Goal: Task Accomplishment & Management: Use online tool/utility

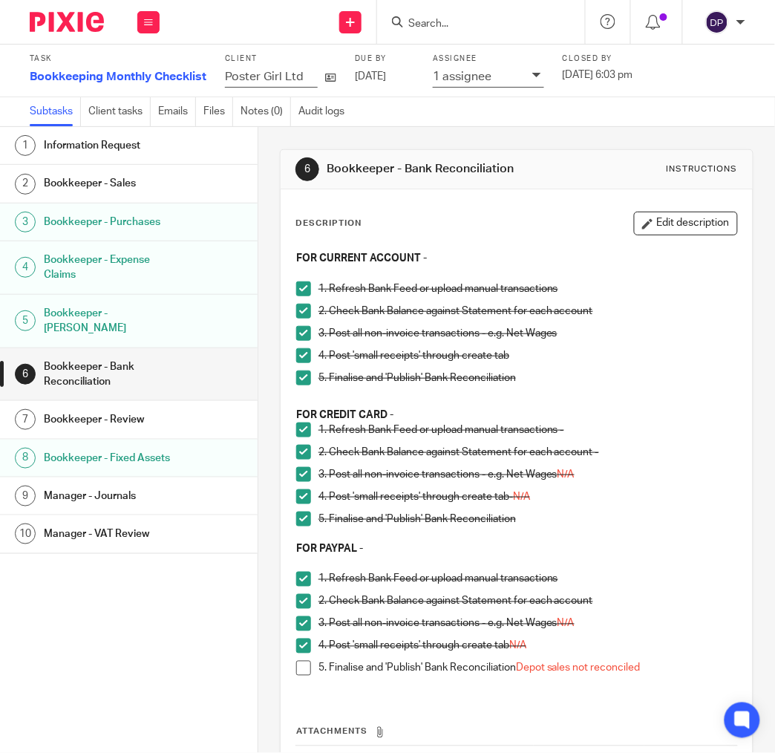
click at [443, 17] on form at bounding box center [486, 22] width 158 height 19
click at [443, 25] on input "Search" at bounding box center [474, 24] width 134 height 13
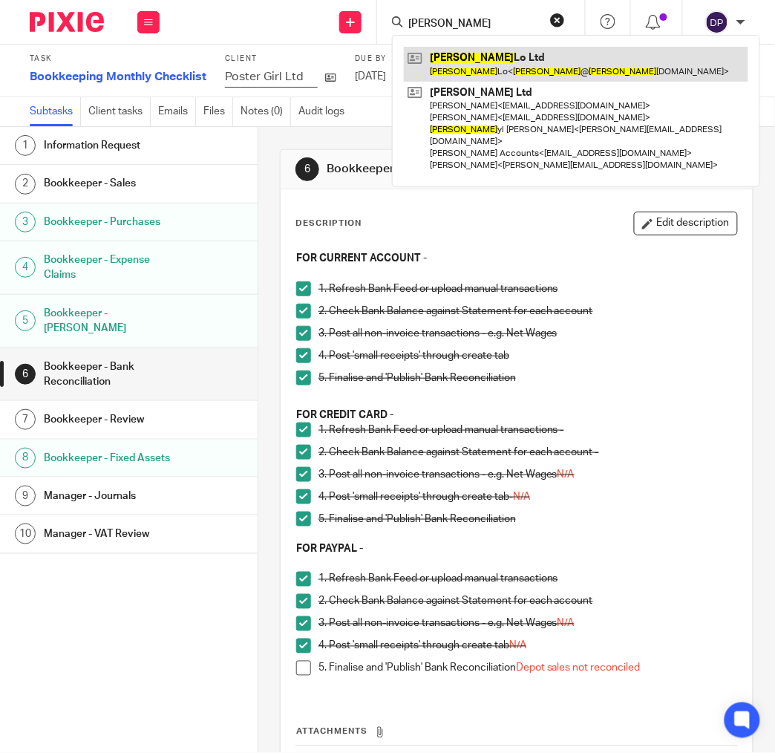
type input "chet"
click at [462, 57] on link at bounding box center [576, 64] width 345 height 34
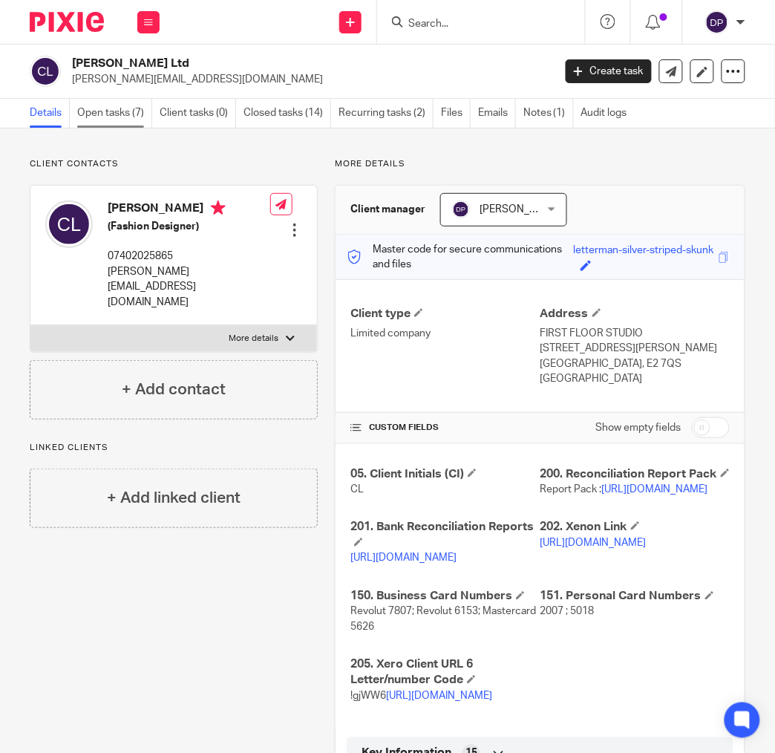
click at [121, 117] on link "Open tasks (7)" at bounding box center [114, 113] width 75 height 29
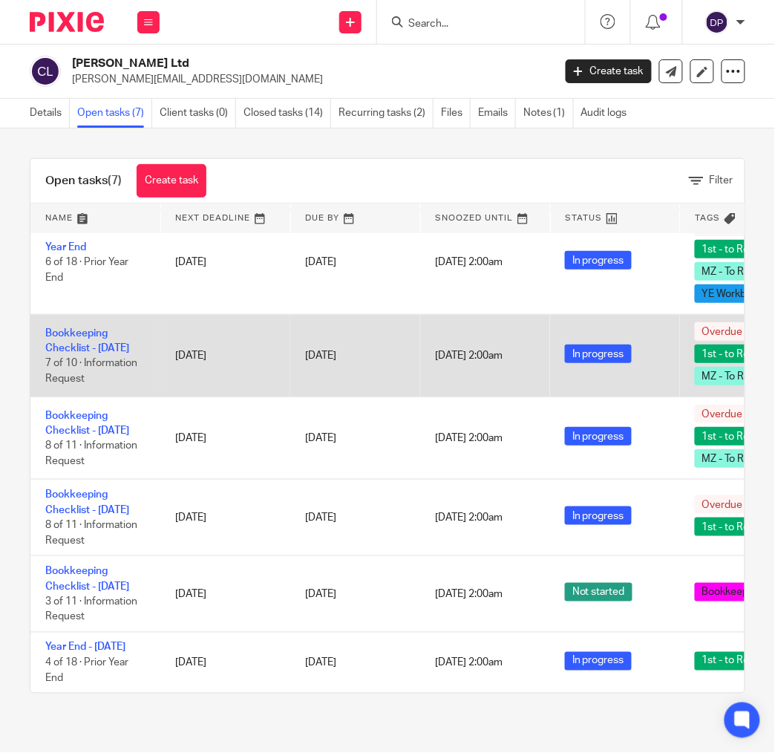
scroll to position [187, 0]
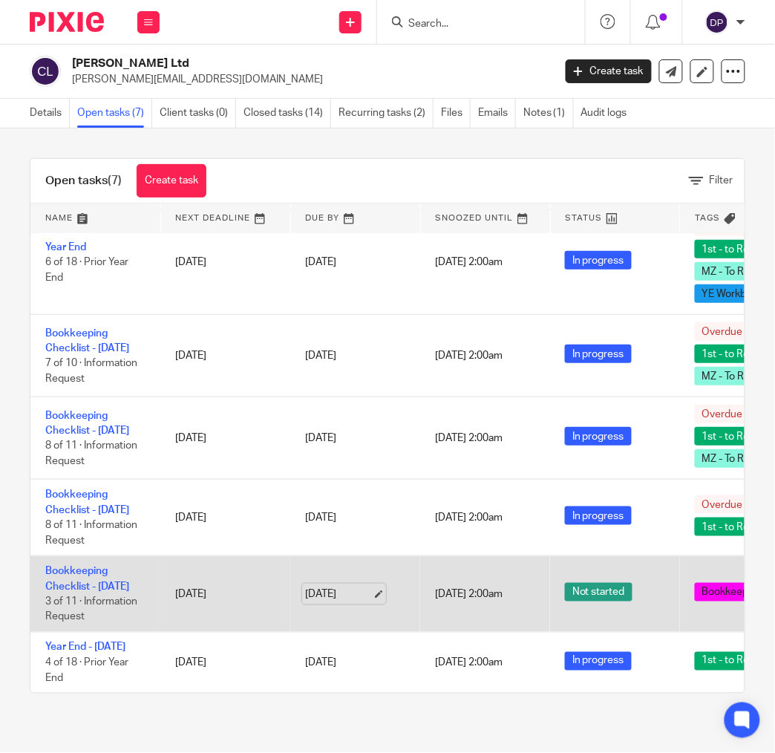
click at [339, 587] on link "20 Aug 2025" at bounding box center [338, 595] width 67 height 16
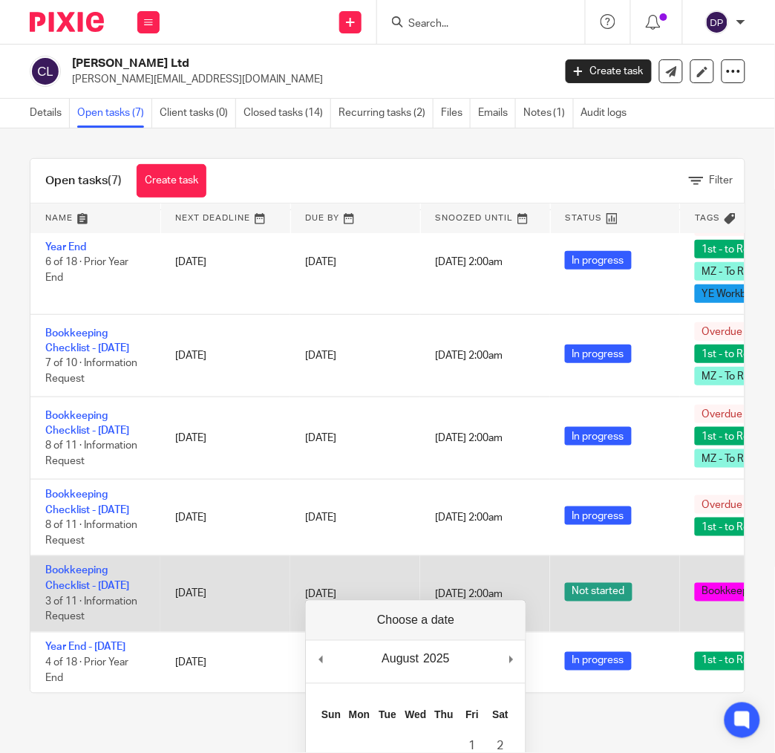
drag, startPoint x: 717, startPoint y: 577, endPoint x: 726, endPoint y: 579, distance: 9.0
click at [717, 583] on span "Bookkeeper Processing" at bounding box center [758, 592] width 126 height 19
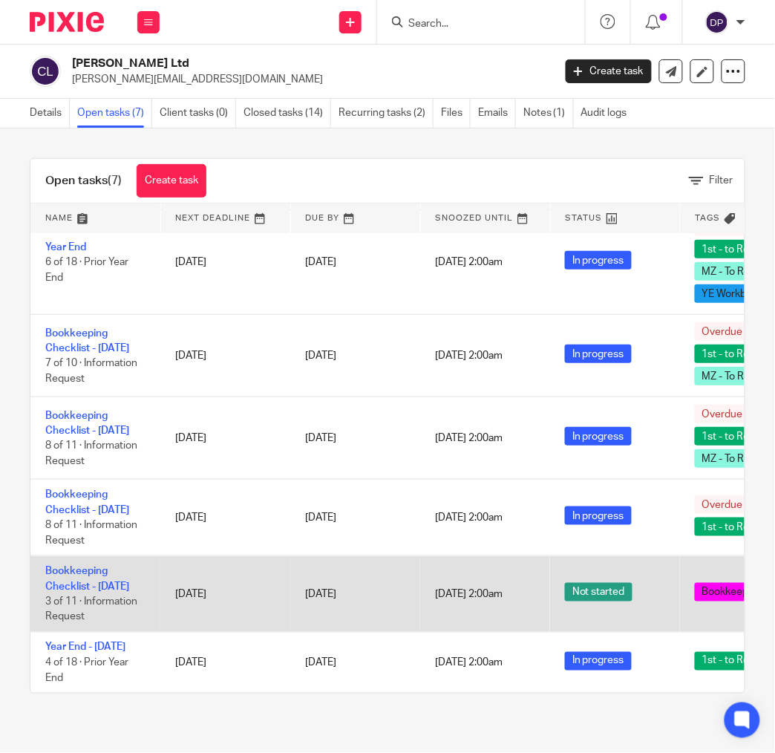
click at [730, 583] on span "Bookkeeper Processing" at bounding box center [758, 592] width 126 height 19
click at [96, 566] on link "Bookkeeping Checklist - [DATE]" at bounding box center [87, 578] width 84 height 25
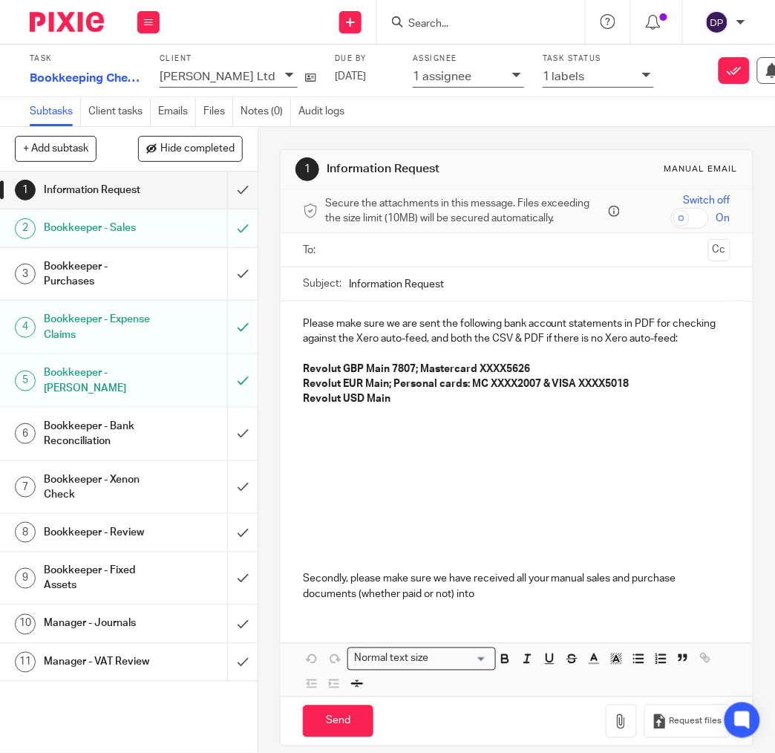
click at [113, 226] on h1 "Bookkeeper - Sales" at bounding box center [100, 228] width 113 height 22
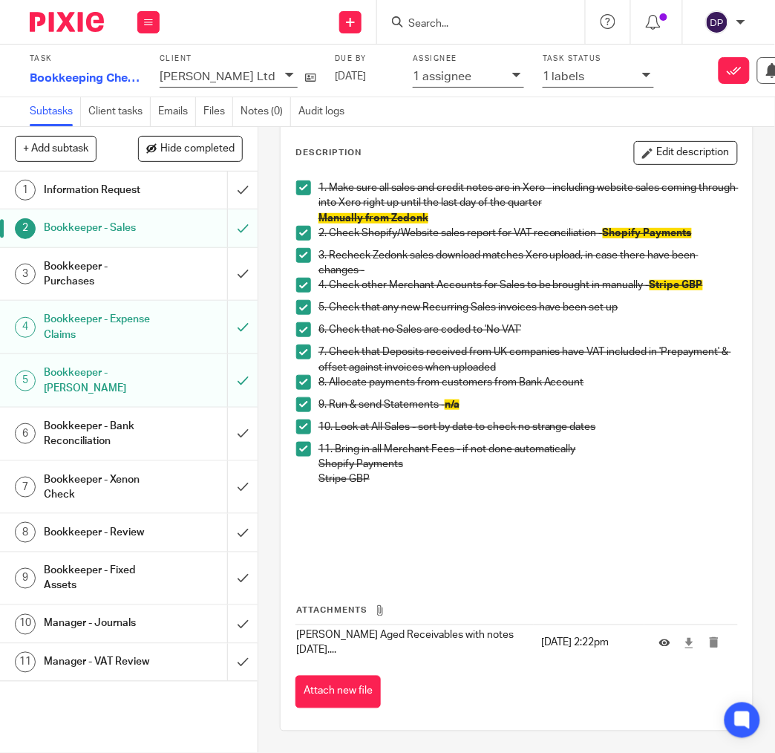
scroll to position [68, 0]
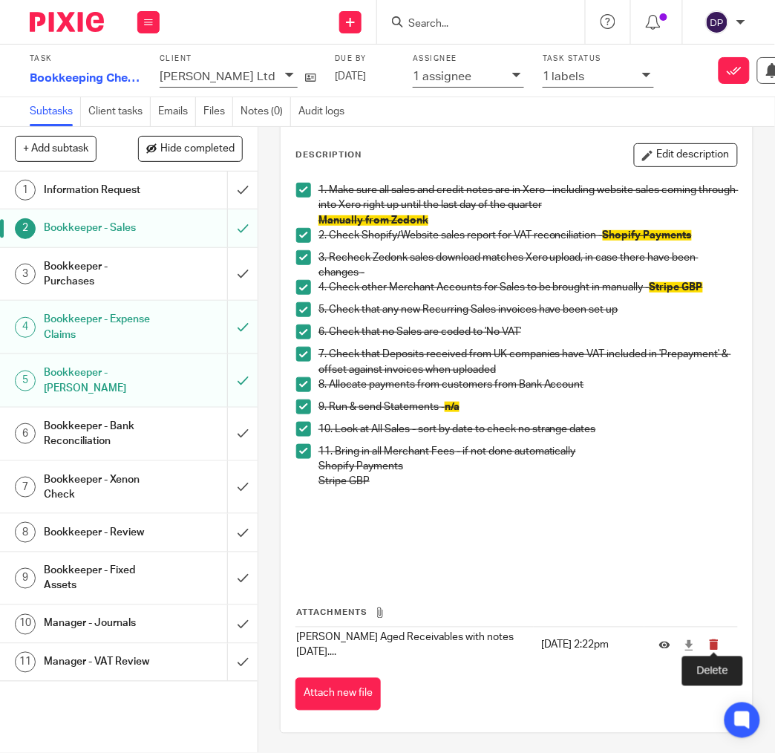
click at [716, 645] on icon "submit" at bounding box center [714, 644] width 11 height 11
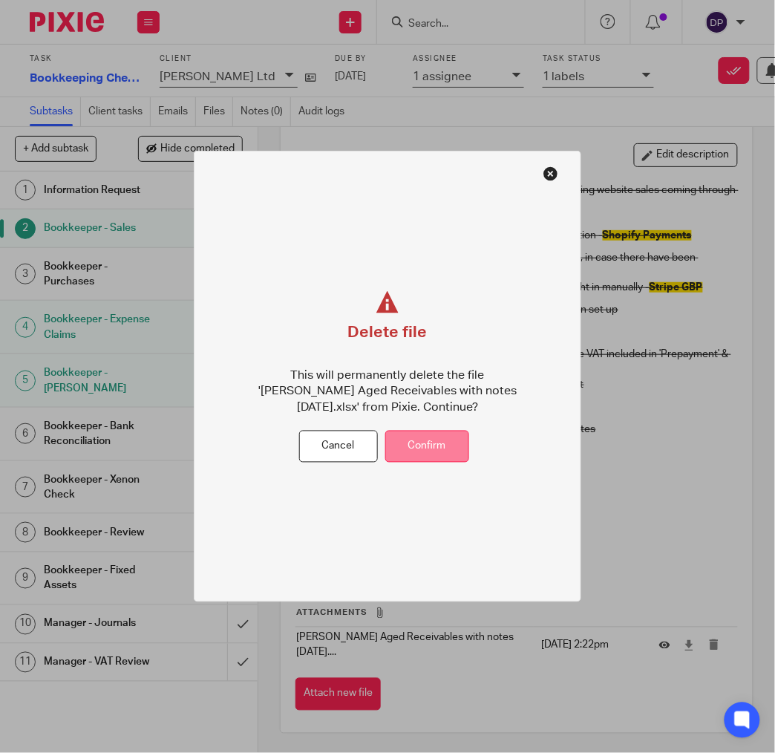
click at [421, 457] on button "Confirm" at bounding box center [427, 447] width 84 height 32
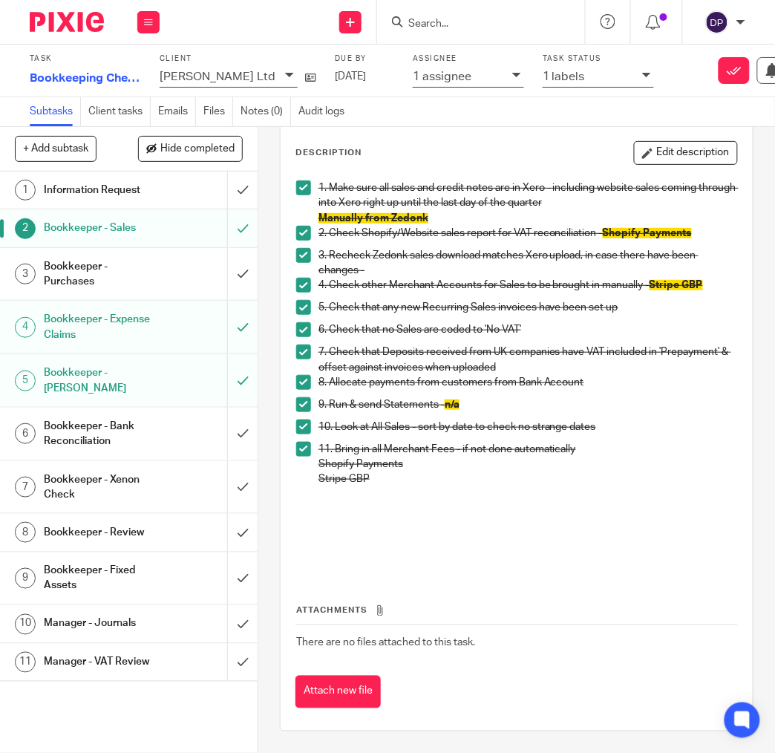
scroll to position [68, 0]
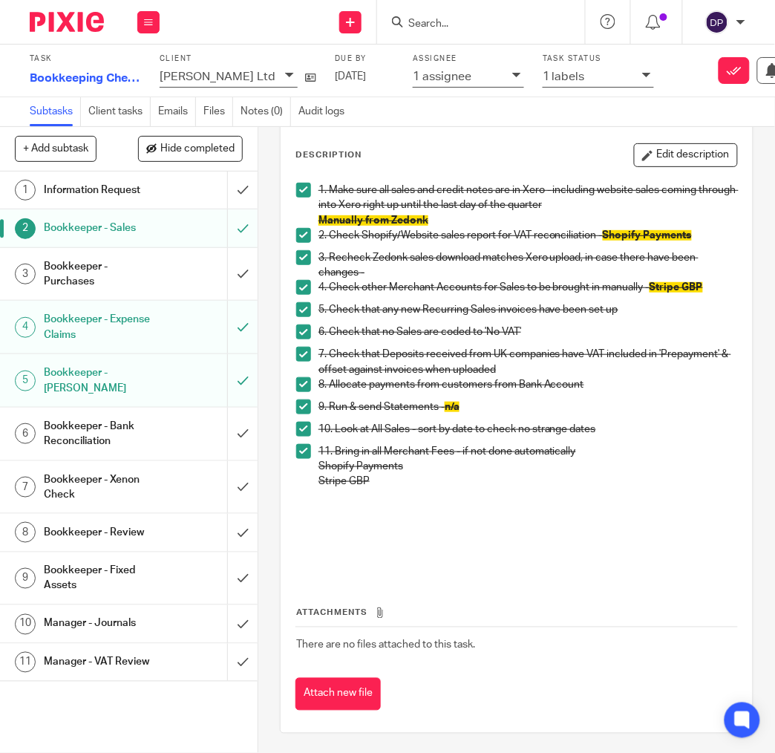
click at [359, 691] on button "Attach new file" at bounding box center [338, 694] width 85 height 33
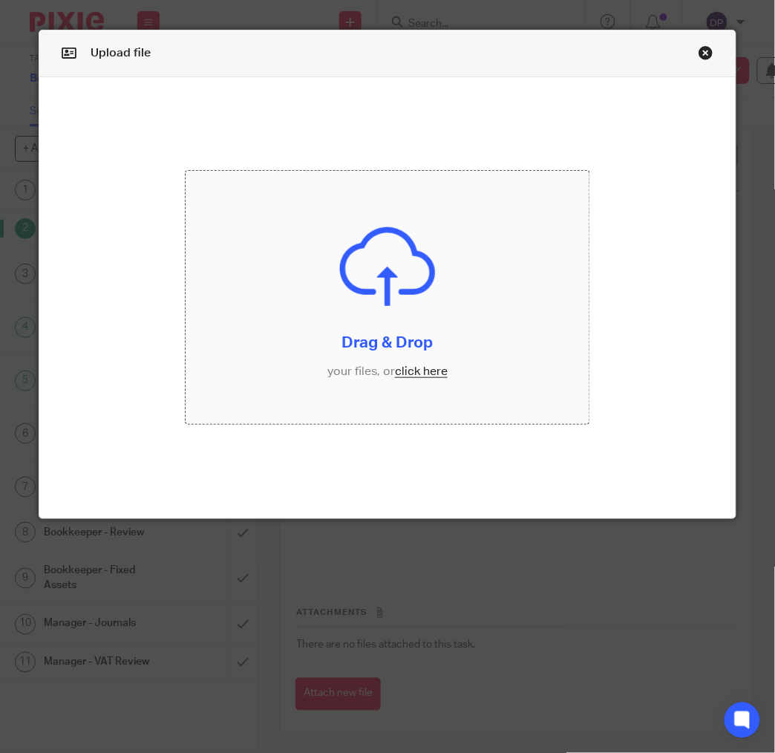
click at [415, 362] on input "file" at bounding box center [388, 297] width 405 height 253
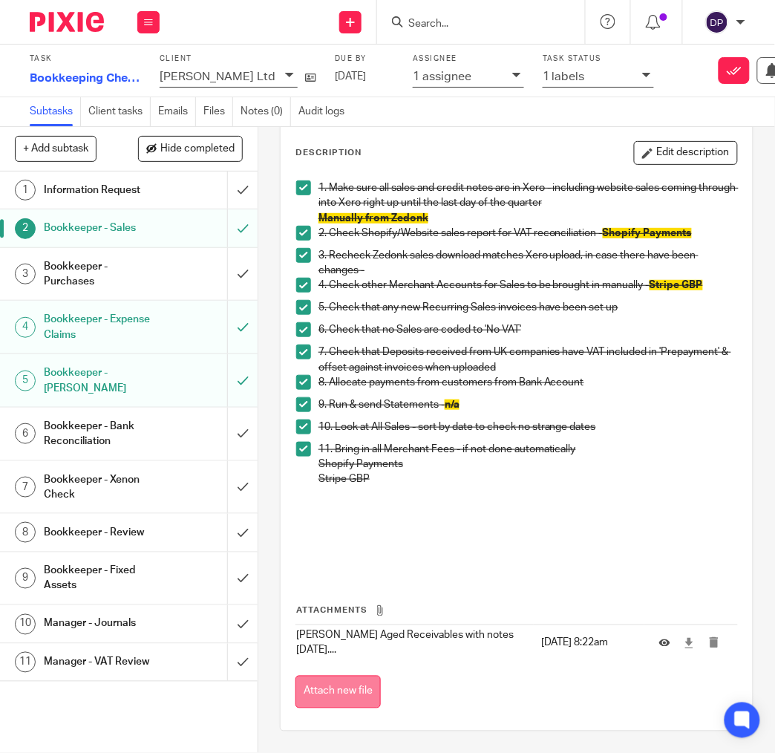
scroll to position [68, 0]
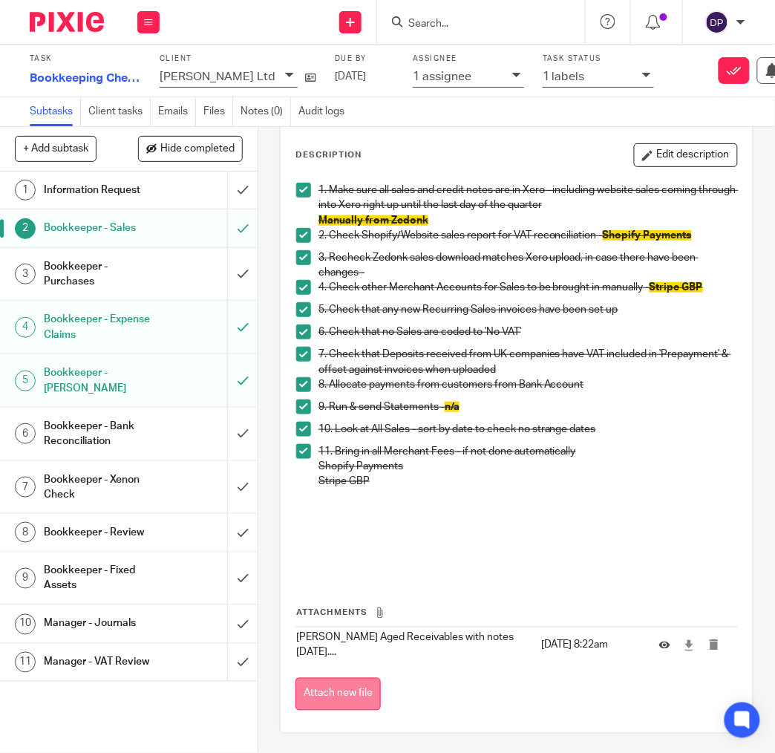
click at [343, 688] on button "Attach new file" at bounding box center [338, 694] width 85 height 33
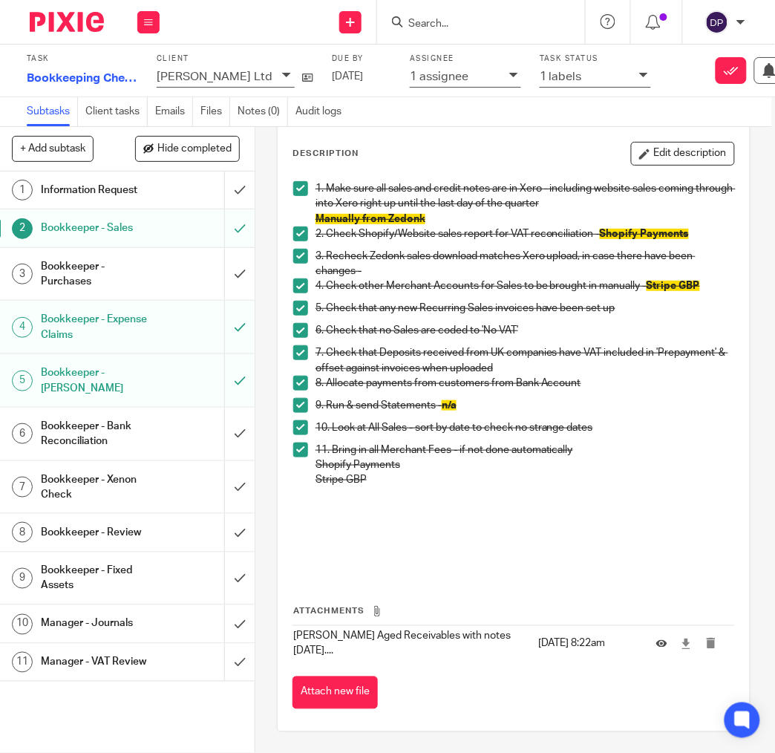
scroll to position [68, 0]
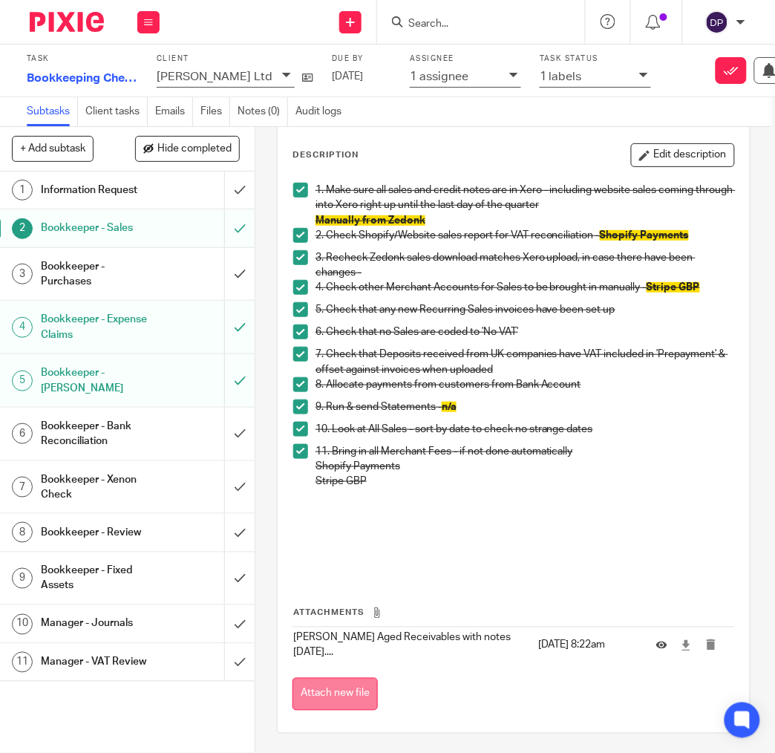
click at [322, 696] on button "Attach new file" at bounding box center [335, 694] width 85 height 33
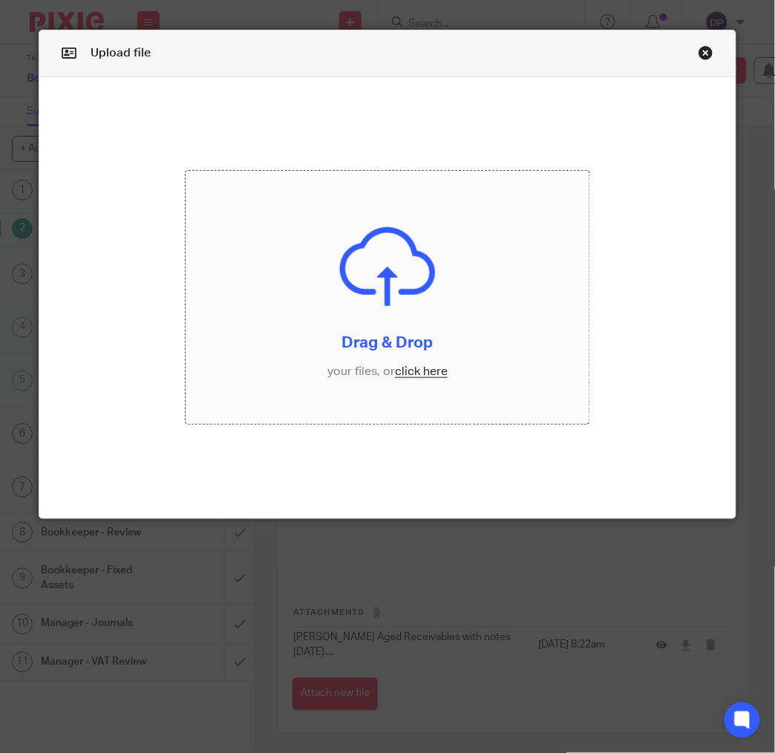
click at [413, 373] on input "file" at bounding box center [388, 297] width 405 height 253
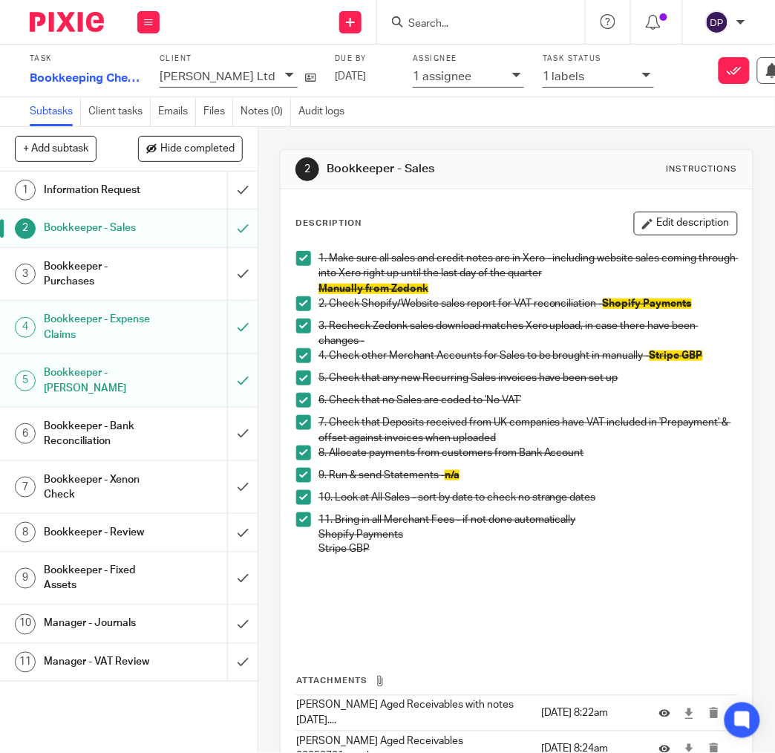
click at [161, 261] on div "Bookkeeper - Purchases" at bounding box center [128, 274] width 169 height 38
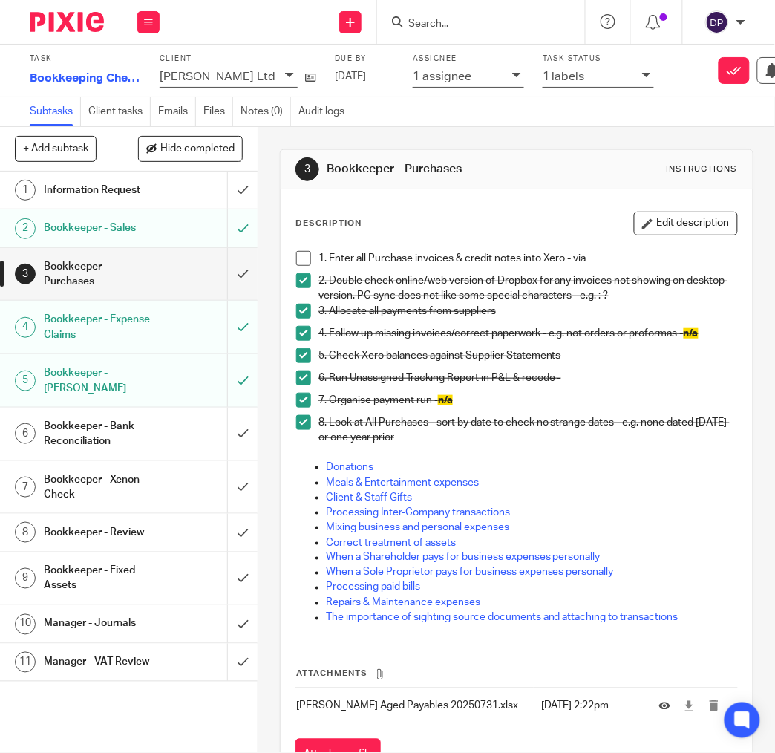
click at [302, 256] on span at bounding box center [303, 258] width 15 height 15
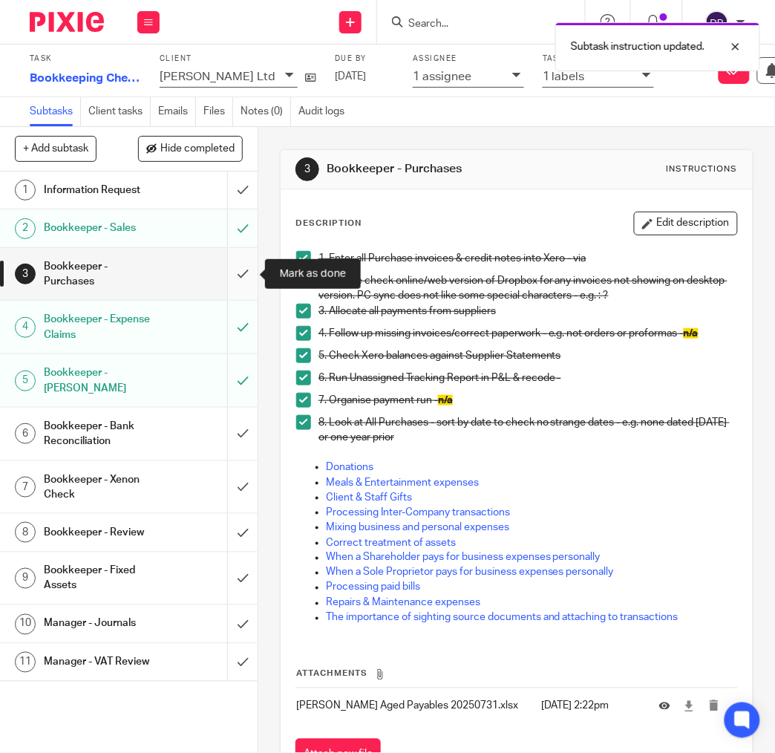
click at [243, 273] on input "submit" at bounding box center [129, 274] width 258 height 53
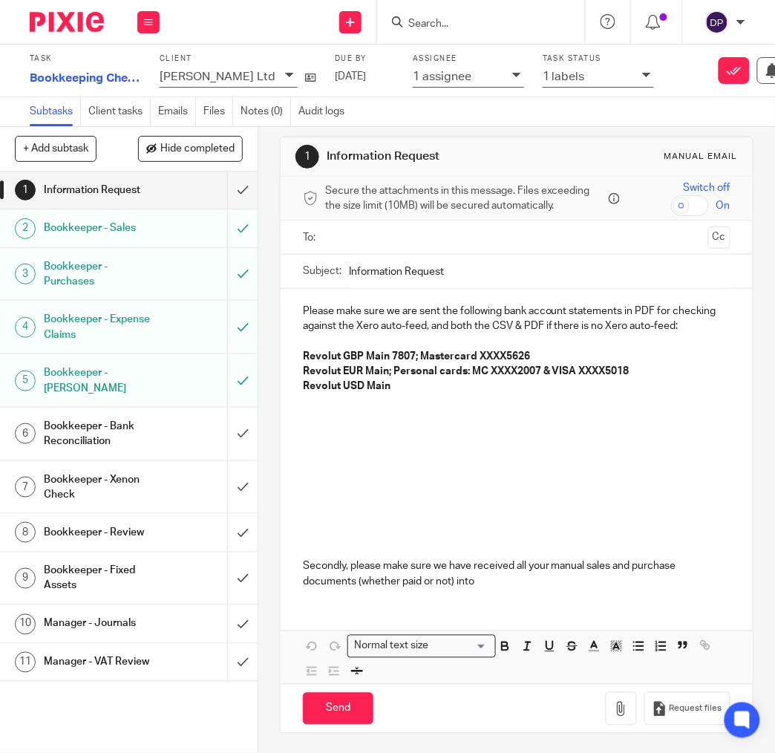
click at [123, 273] on h1 "Bookkeeper - Purchases" at bounding box center [100, 274] width 113 height 38
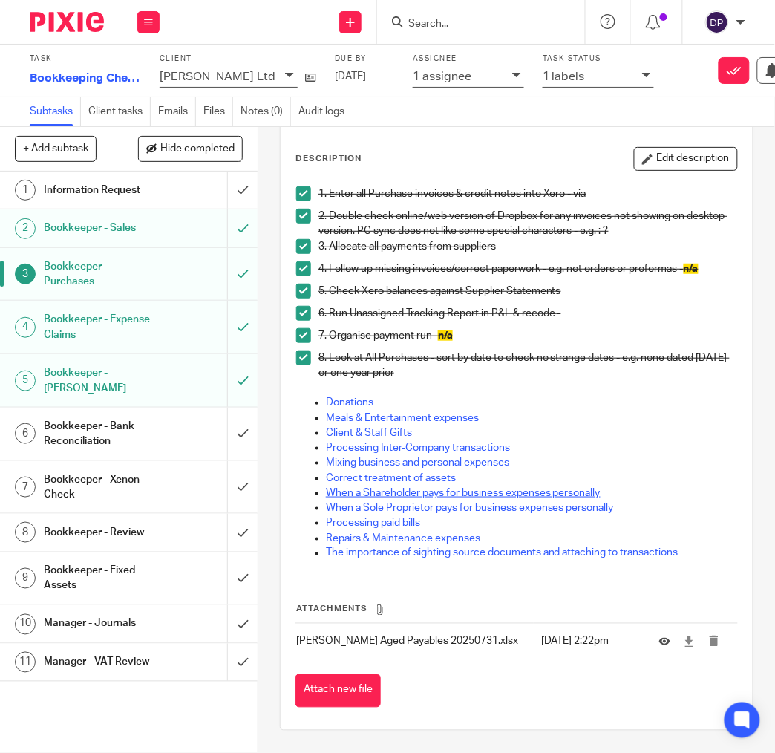
scroll to position [65, 0]
click at [665, 640] on icon at bounding box center [665, 641] width 11 height 11
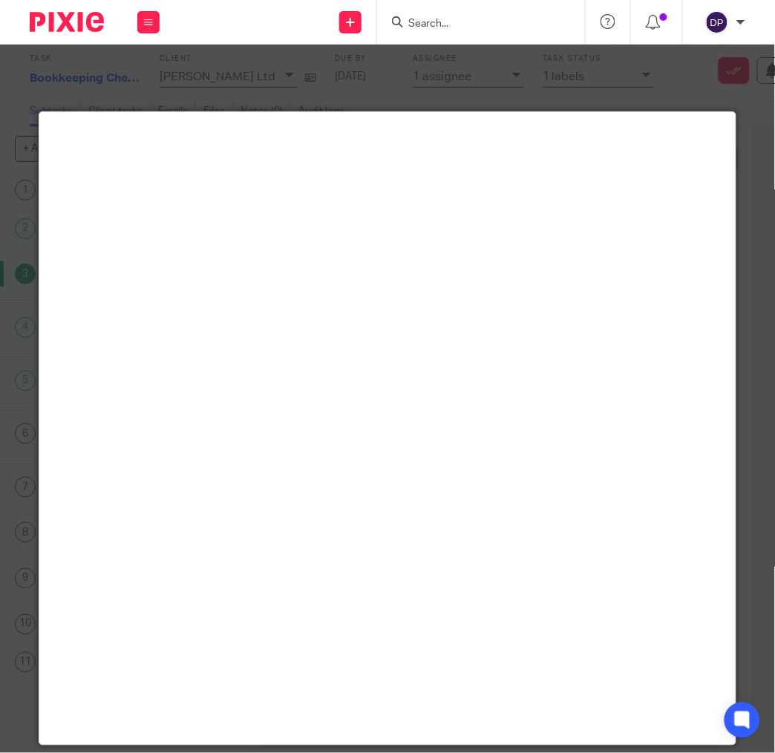
scroll to position [0, 1]
click at [639, 88] on div at bounding box center [387, 376] width 775 height 753
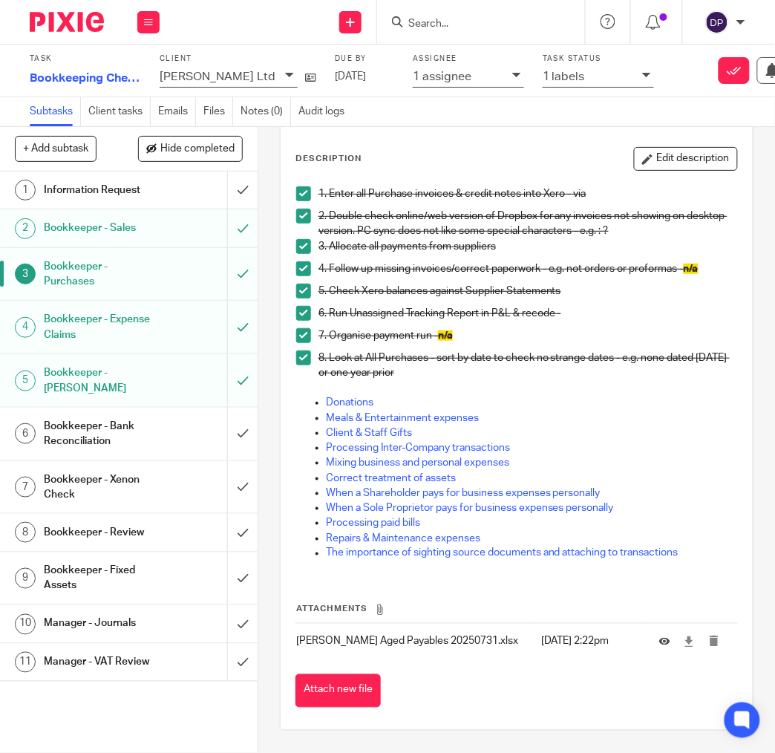
scroll to position [65, 0]
click at [344, 691] on button "Attach new file" at bounding box center [338, 690] width 85 height 33
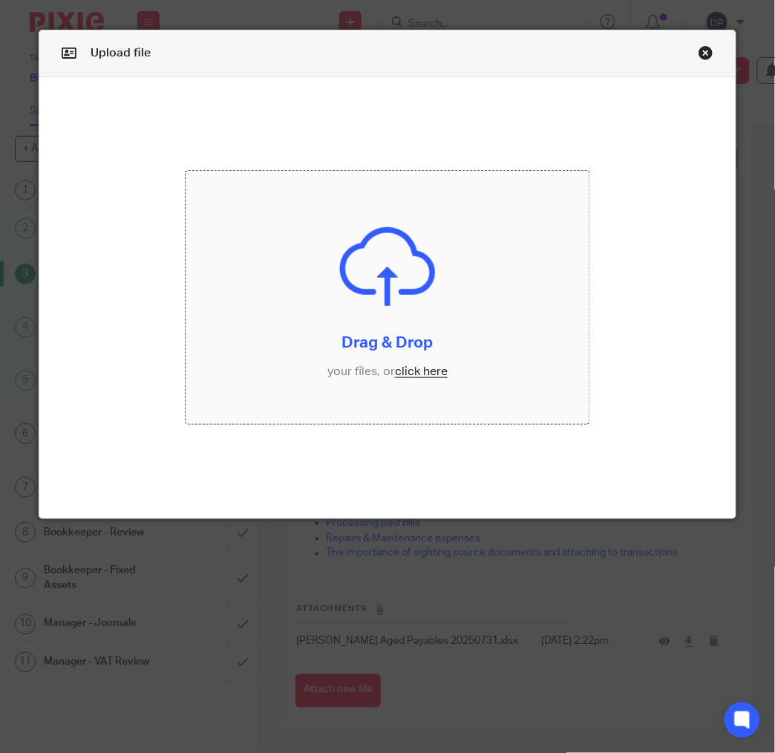
click at [415, 374] on input "file" at bounding box center [388, 297] width 405 height 253
click at [707, 52] on link "Close this dialog window" at bounding box center [706, 55] width 15 height 20
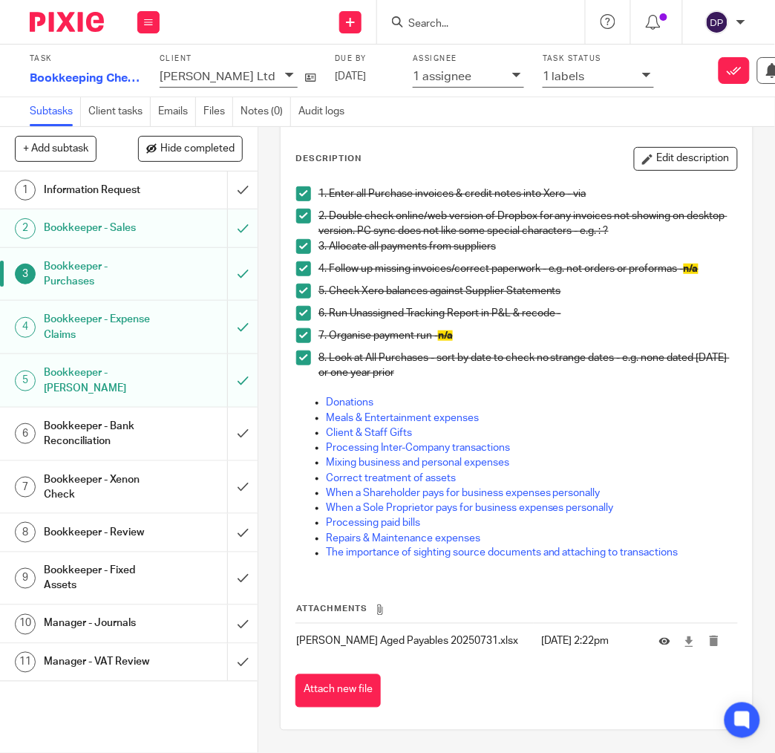
scroll to position [65, 0]
click at [338, 694] on button "Attach new file" at bounding box center [338, 690] width 85 height 33
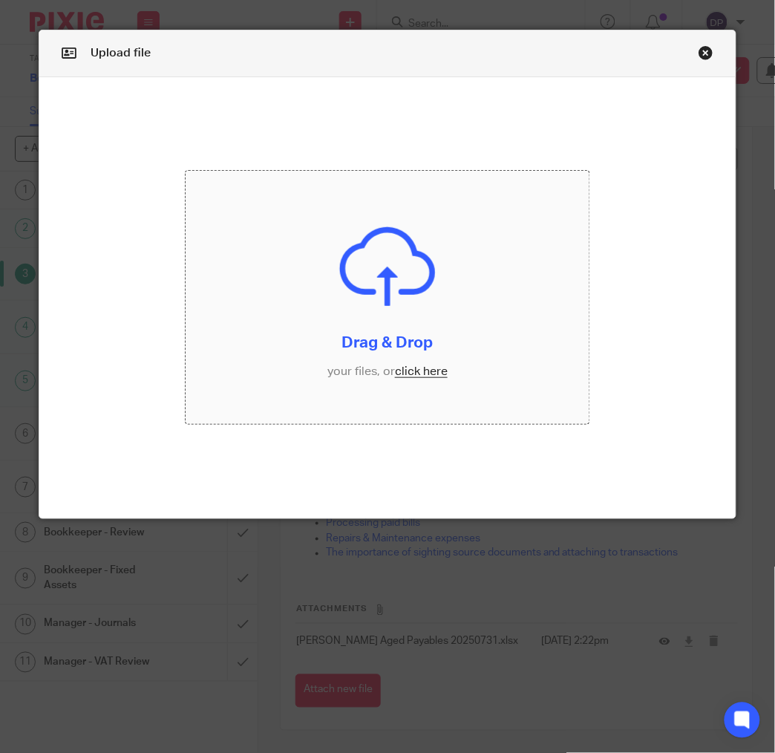
click at [423, 370] on input "file" at bounding box center [388, 297] width 405 height 253
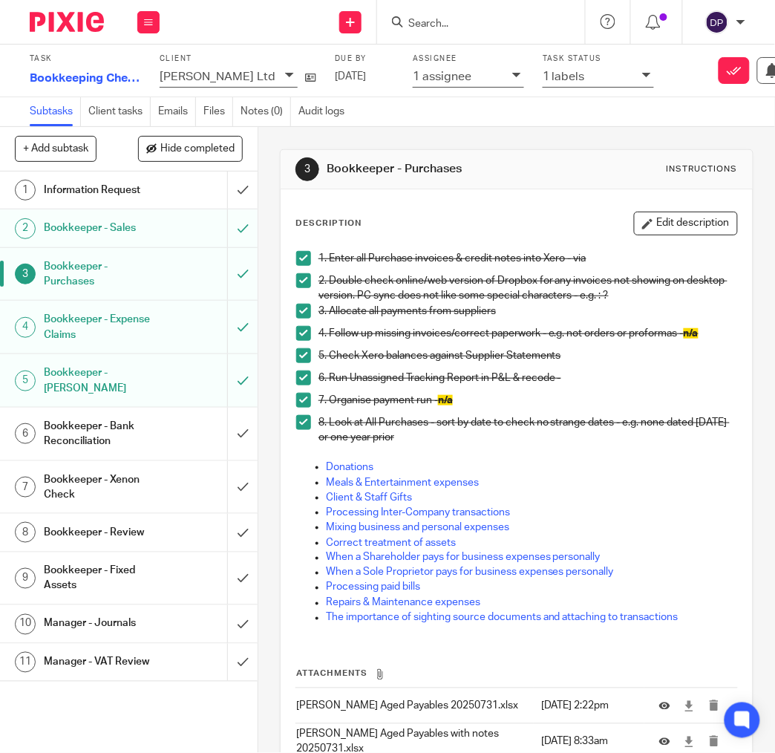
click at [116, 437] on h1 "Bookkeeper - Bank Reconciliation" at bounding box center [100, 434] width 113 height 38
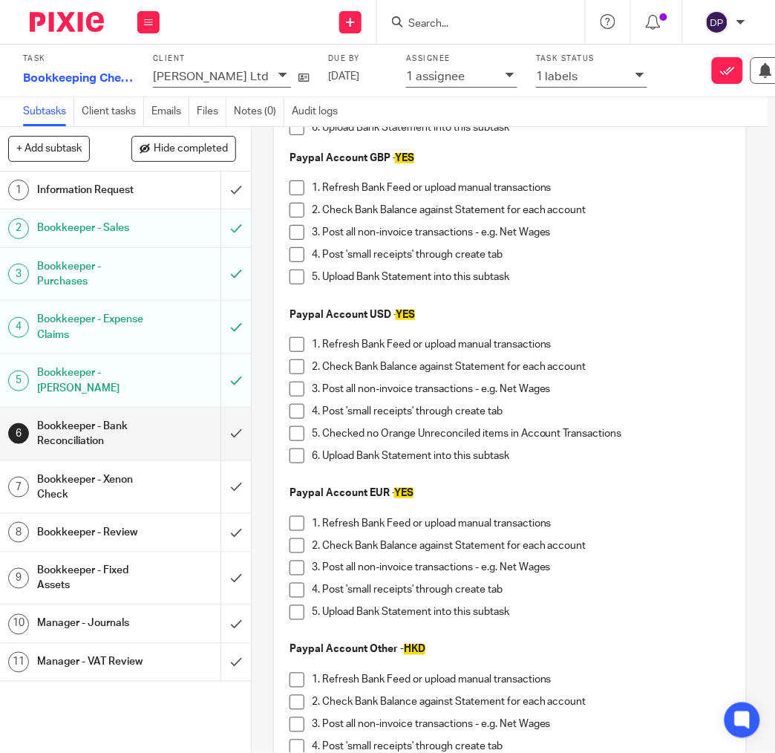
scroll to position [453, 0]
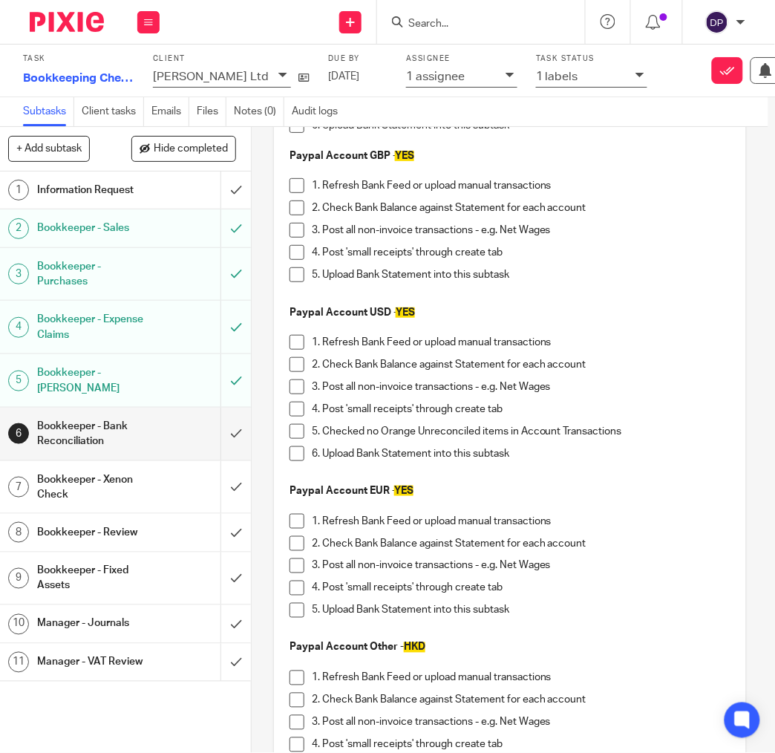
click at [298, 453] on span at bounding box center [297, 453] width 15 height 15
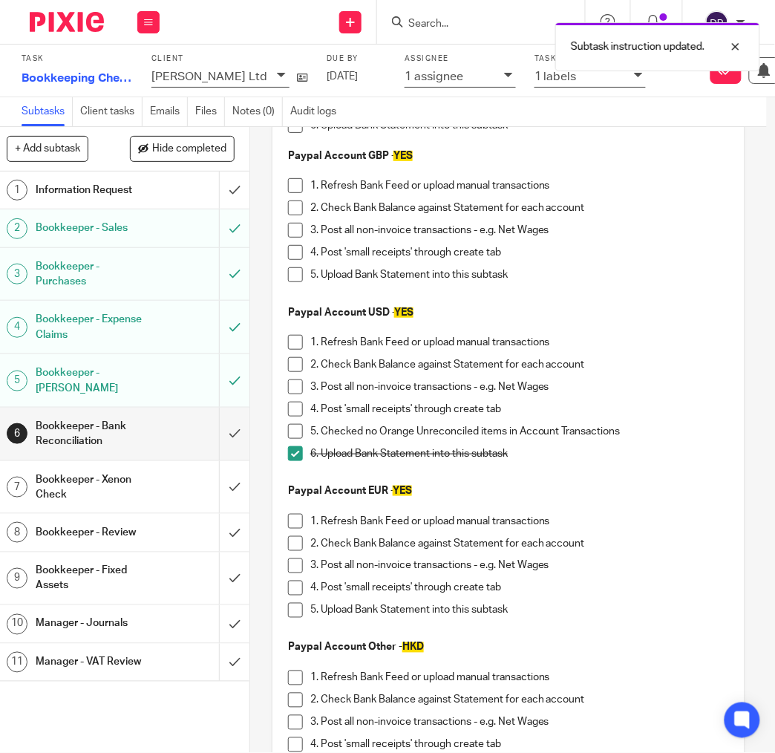
click at [296, 275] on span at bounding box center [295, 274] width 15 height 15
drag, startPoint x: 295, startPoint y: 334, endPoint x: 295, endPoint y: 348, distance: 13.4
click at [295, 335] on span at bounding box center [295, 342] width 15 height 15
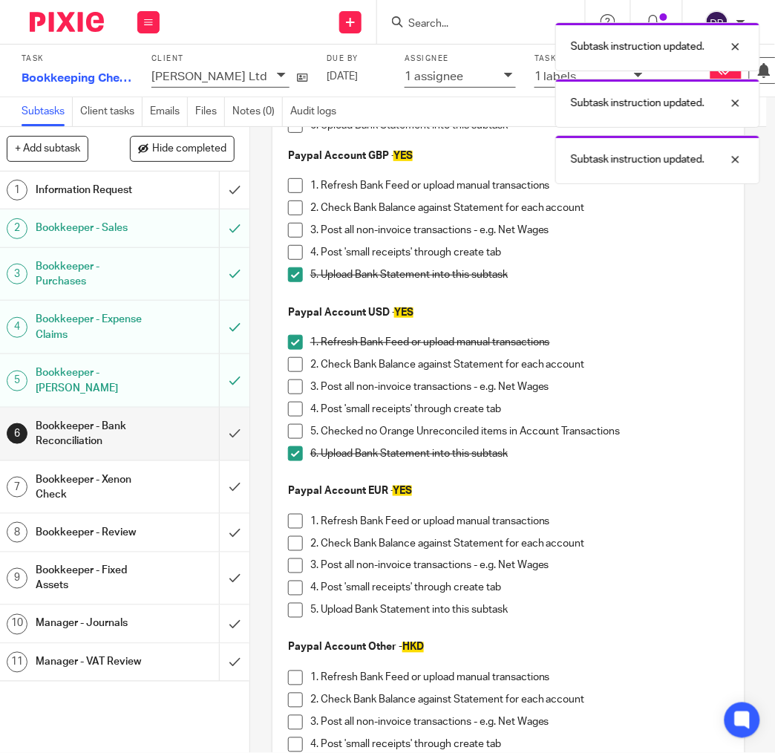
drag, startPoint x: 295, startPoint y: 368, endPoint x: 296, endPoint y: 384, distance: 16.4
click at [295, 368] on span at bounding box center [295, 364] width 15 height 15
drag, startPoint x: 296, startPoint y: 388, endPoint x: 296, endPoint y: 403, distance: 14.1
click at [296, 388] on span at bounding box center [295, 387] width 15 height 15
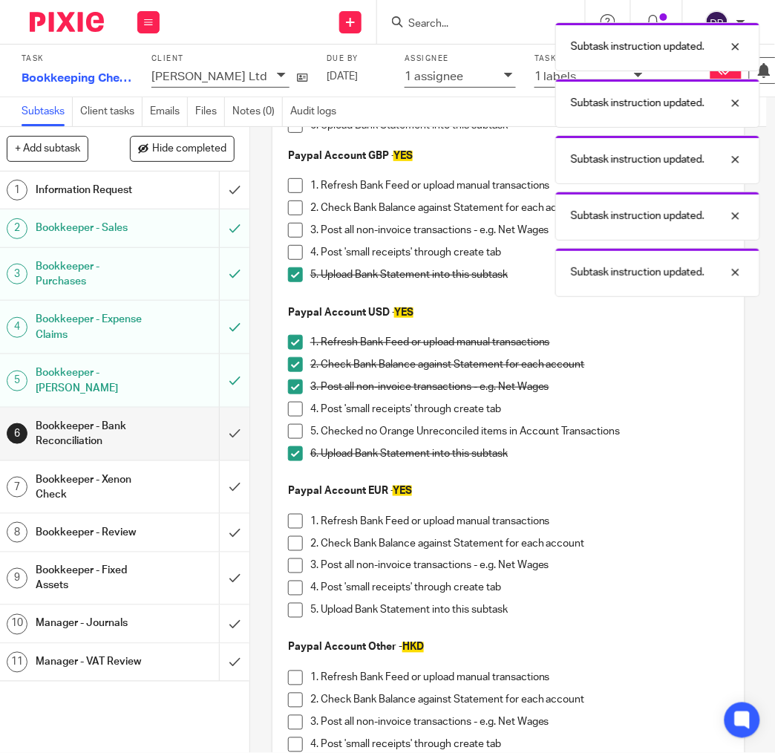
click at [296, 408] on span at bounding box center [295, 409] width 15 height 15
click at [295, 430] on span at bounding box center [295, 431] width 15 height 15
click at [294, 543] on span at bounding box center [295, 543] width 15 height 15
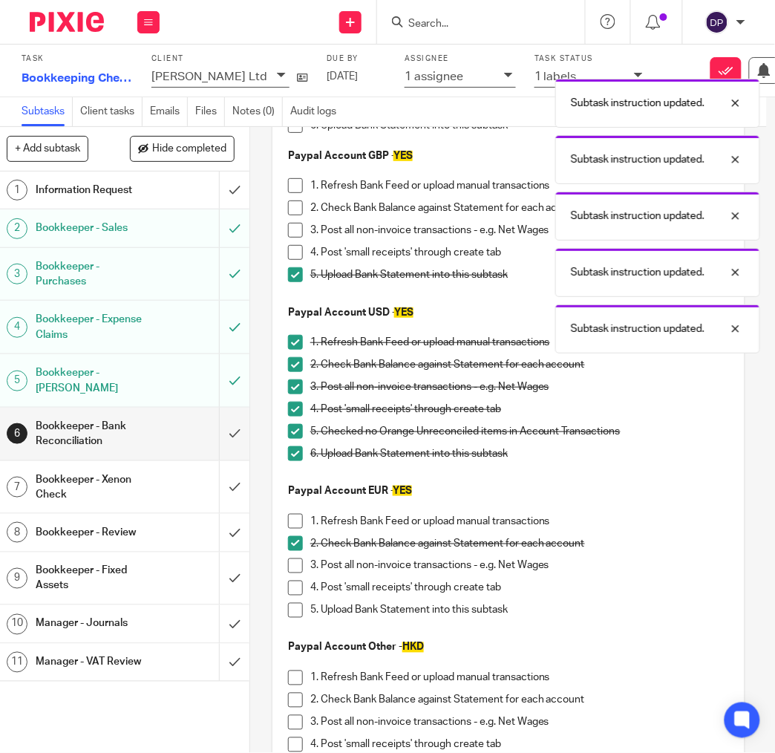
click at [294, 615] on li "5. Upload Bank Statement into this subtask" at bounding box center [508, 614] width 441 height 22
click at [300, 607] on span at bounding box center [295, 610] width 15 height 15
click at [299, 585] on span at bounding box center [295, 588] width 15 height 15
click at [296, 562] on span at bounding box center [295, 566] width 15 height 15
click at [296, 519] on span at bounding box center [295, 521] width 15 height 15
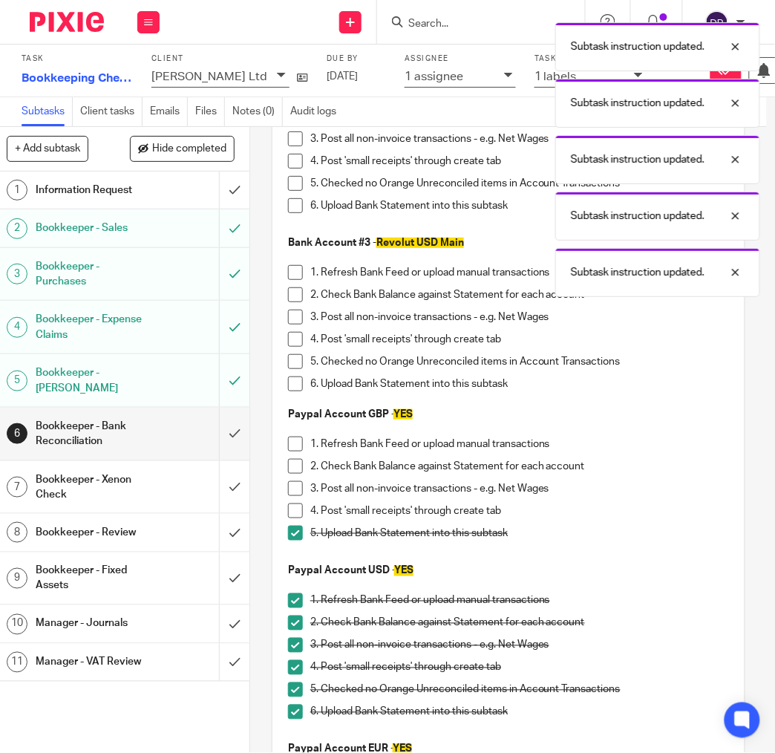
scroll to position [192, 0]
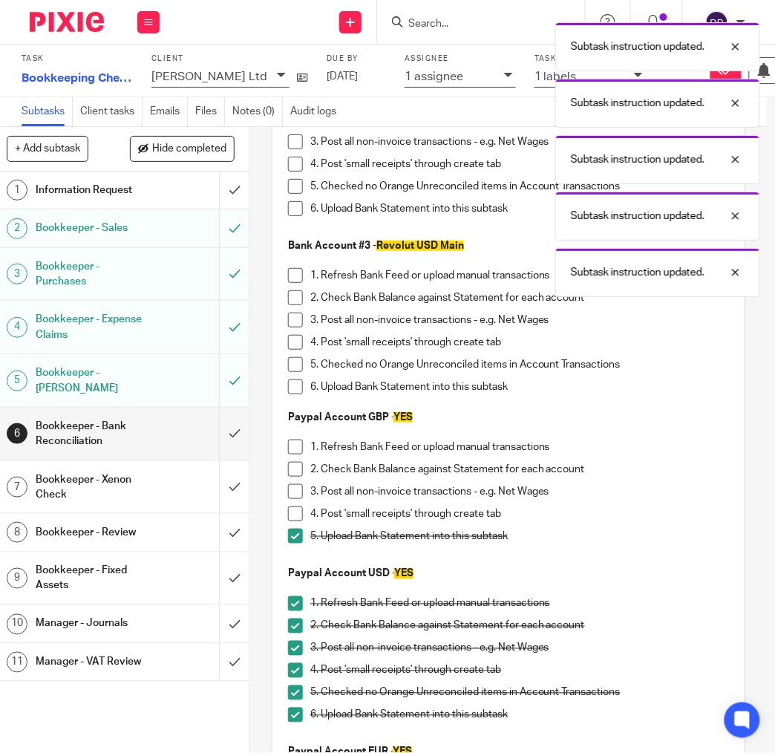
drag, startPoint x: 295, startPoint y: 513, endPoint x: 299, endPoint y: 503, distance: 11.0
click at [295, 513] on span at bounding box center [295, 514] width 15 height 15
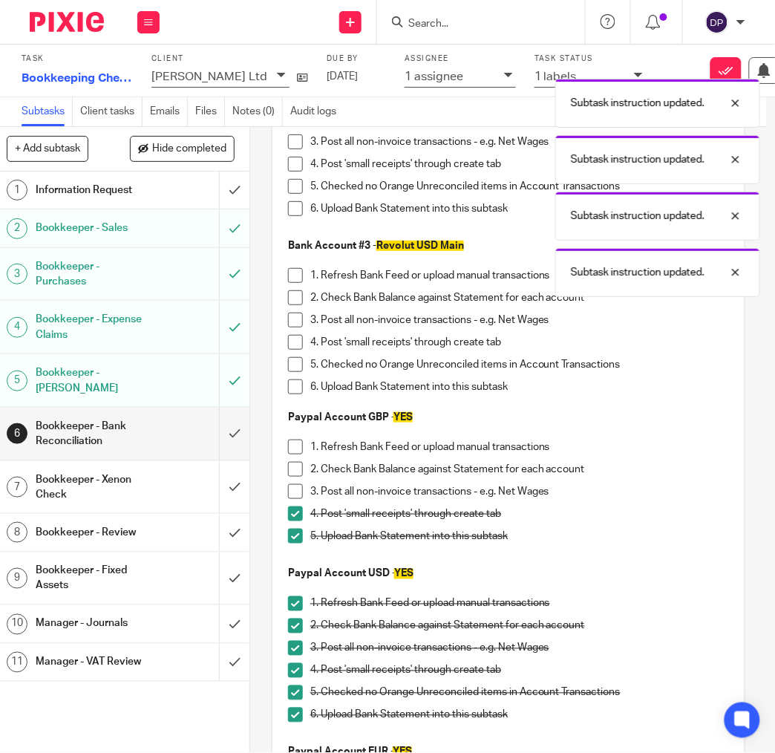
drag, startPoint x: 300, startPoint y: 489, endPoint x: 293, endPoint y: 476, distance: 14.6
click at [300, 489] on span at bounding box center [295, 491] width 15 height 15
click at [294, 468] on span at bounding box center [295, 469] width 15 height 15
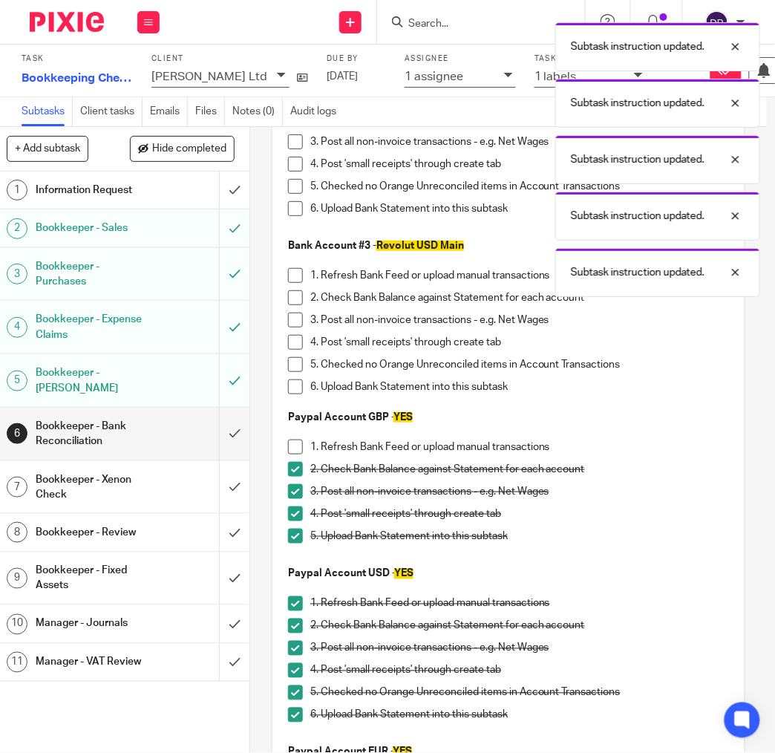
click at [298, 444] on span at bounding box center [295, 447] width 15 height 15
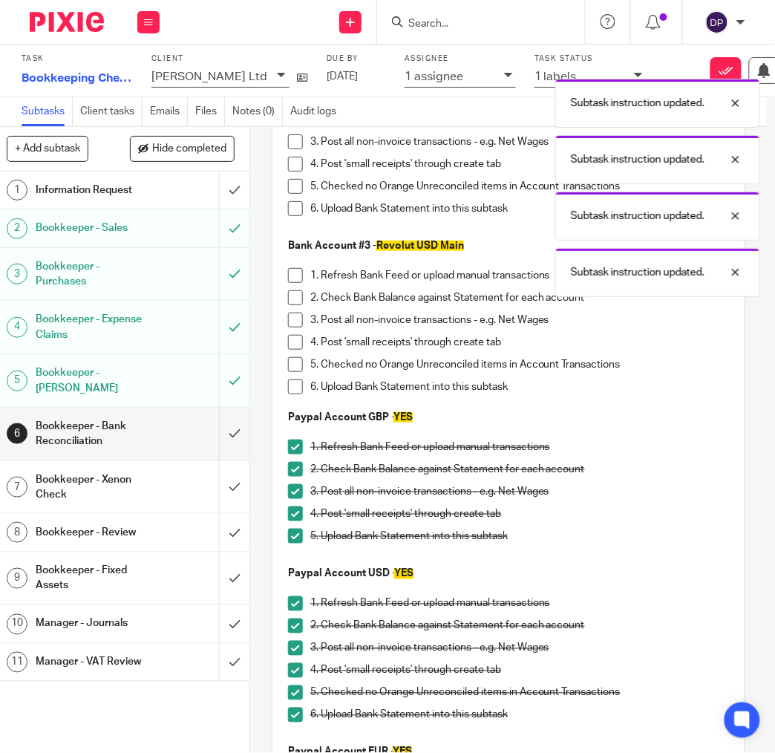
click at [294, 383] on span at bounding box center [295, 387] width 15 height 15
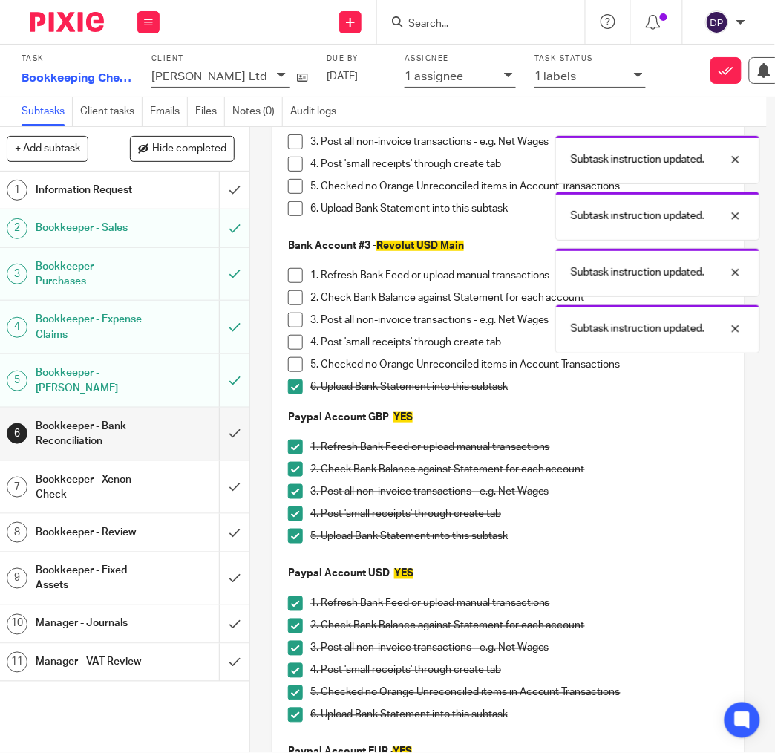
click at [296, 364] on span at bounding box center [295, 364] width 15 height 15
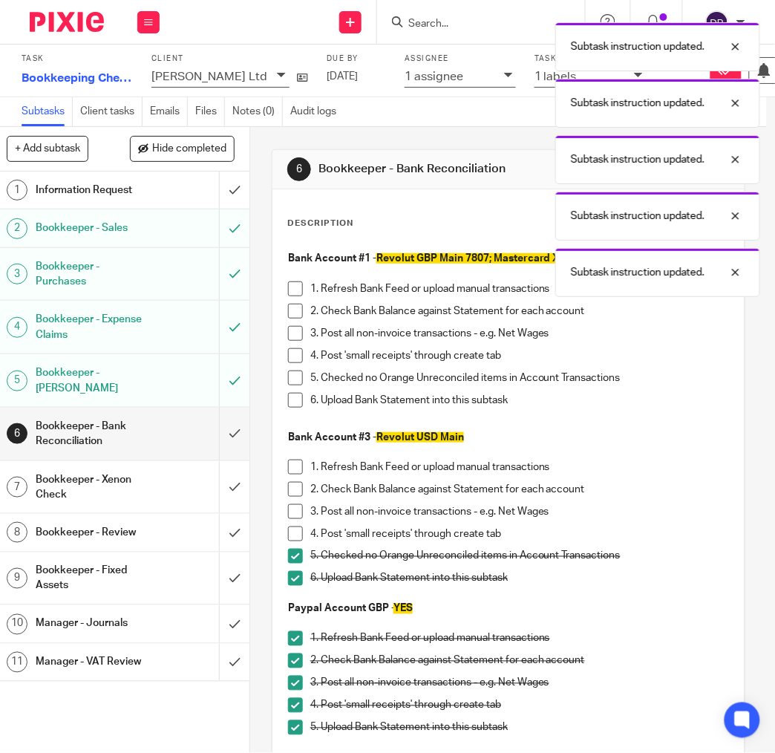
scroll to position [0, 0]
click at [296, 533] on span at bounding box center [295, 534] width 15 height 15
click at [293, 507] on span at bounding box center [295, 511] width 15 height 15
click at [296, 464] on span at bounding box center [295, 467] width 15 height 15
click at [299, 492] on span at bounding box center [295, 489] width 15 height 15
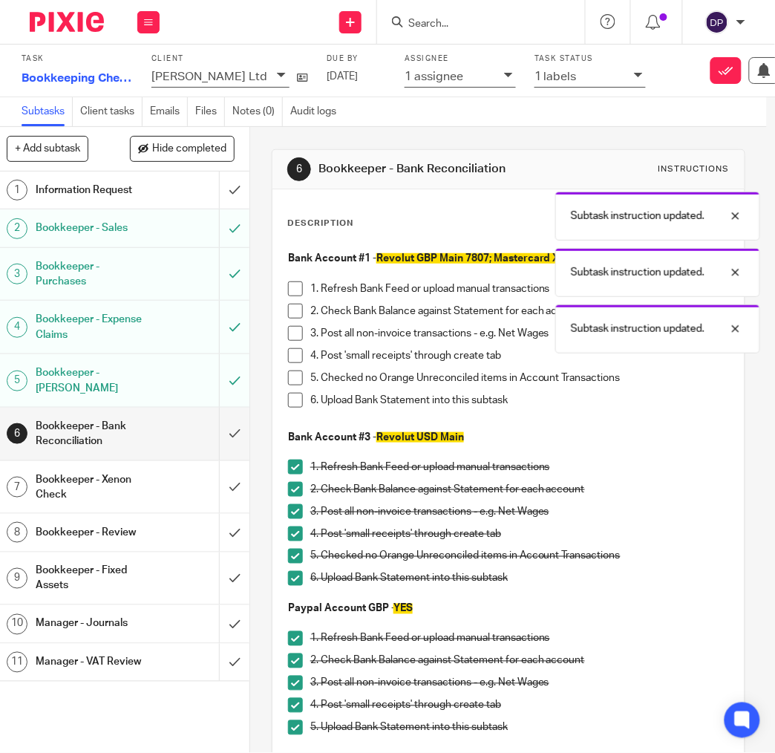
click at [296, 285] on span at bounding box center [295, 288] width 15 height 15
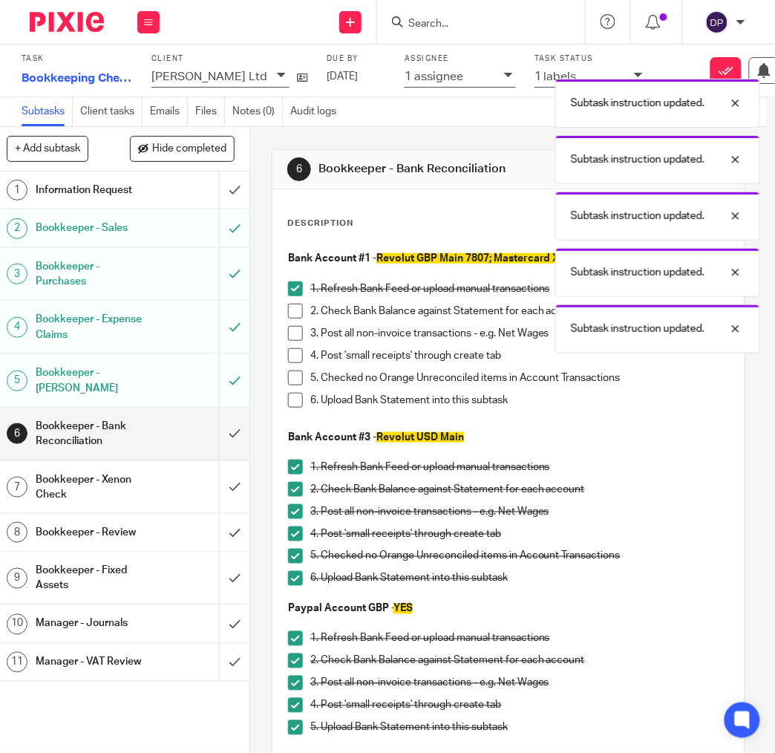
click at [296, 305] on span at bounding box center [295, 311] width 15 height 15
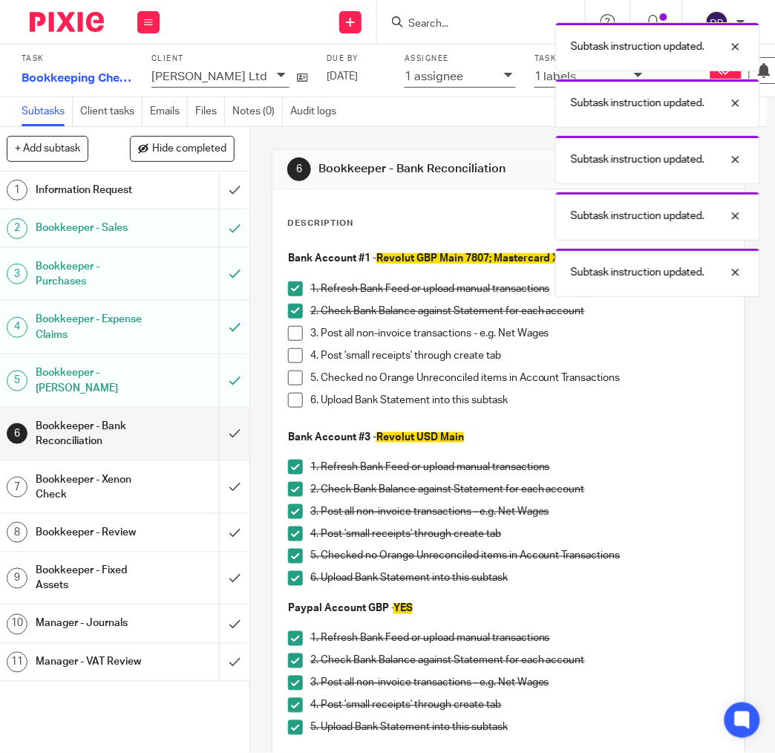
click at [300, 332] on span at bounding box center [295, 333] width 15 height 15
click at [296, 356] on span at bounding box center [295, 355] width 15 height 15
click at [293, 377] on span at bounding box center [295, 378] width 15 height 15
click at [296, 400] on span at bounding box center [295, 400] width 15 height 15
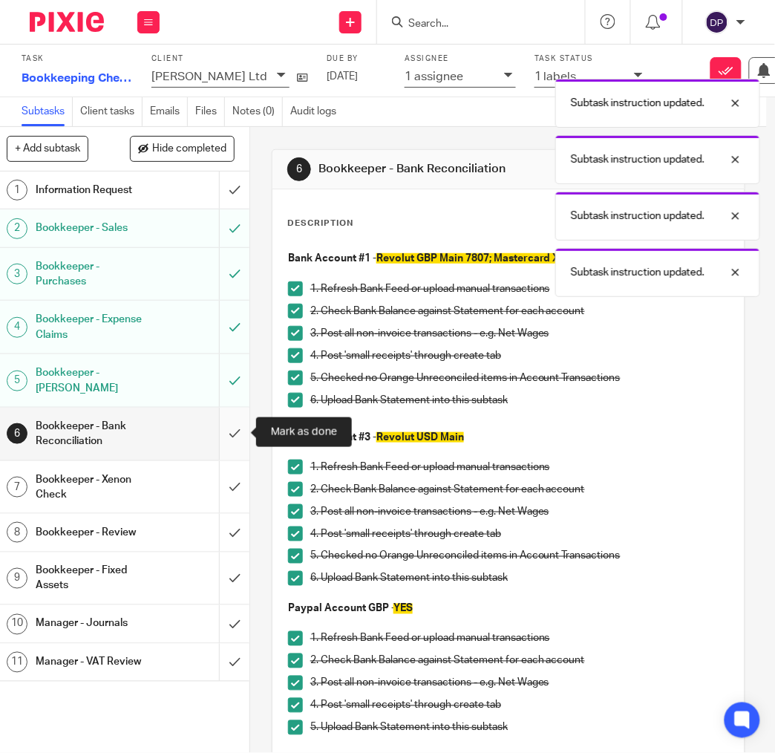
drag, startPoint x: 235, startPoint y: 434, endPoint x: 224, endPoint y: 432, distance: 10.6
click at [235, 434] on input "submit" at bounding box center [121, 434] width 258 height 53
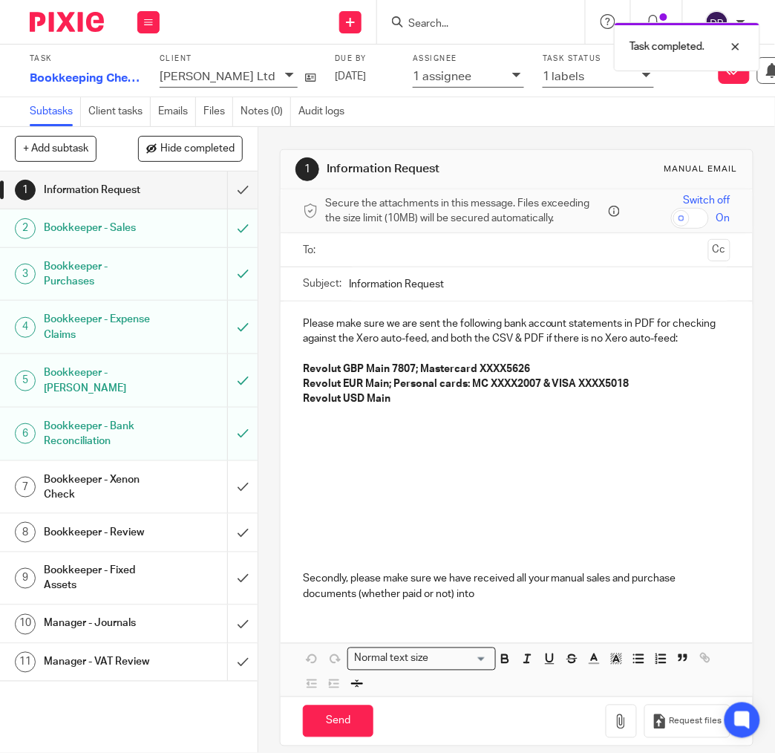
click at [105, 482] on h1 "Bookkeeper - Xenon Check" at bounding box center [100, 488] width 113 height 38
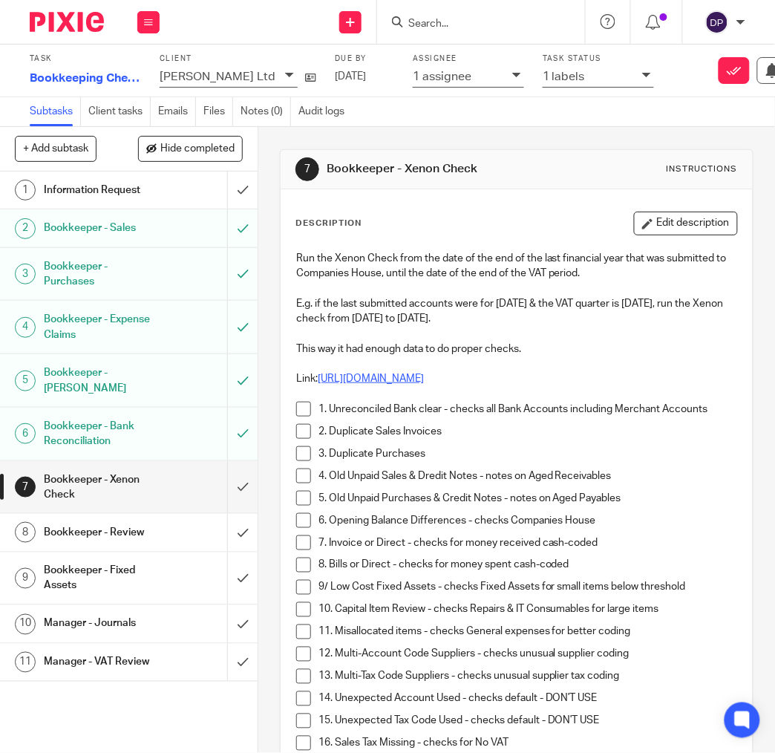
click at [389, 382] on link "[URL][DOMAIN_NAME]" at bounding box center [371, 379] width 106 height 10
